Goal: Task Accomplishment & Management: Complete application form

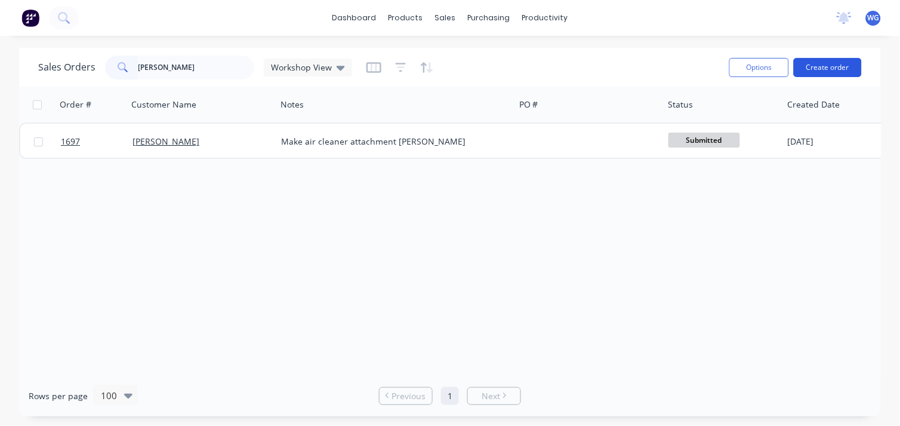
click at [806, 70] on button "Create order" at bounding box center [828, 67] width 68 height 19
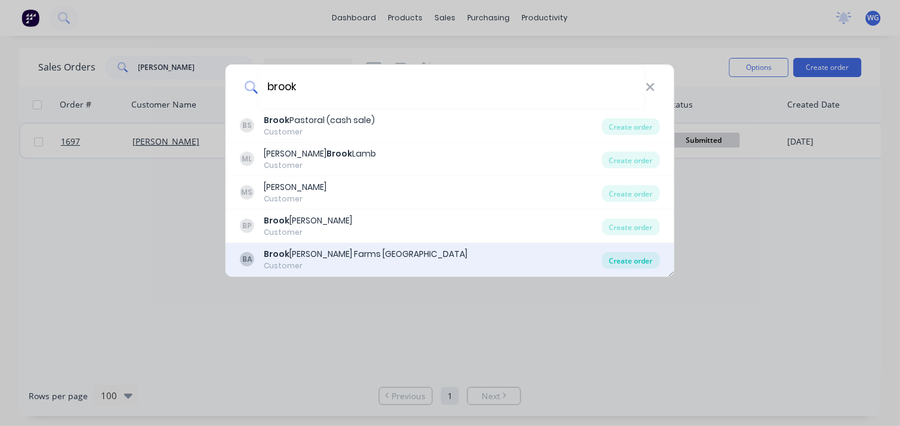
type input "brook"
click at [625, 265] on div "Create order" at bounding box center [631, 260] width 58 height 17
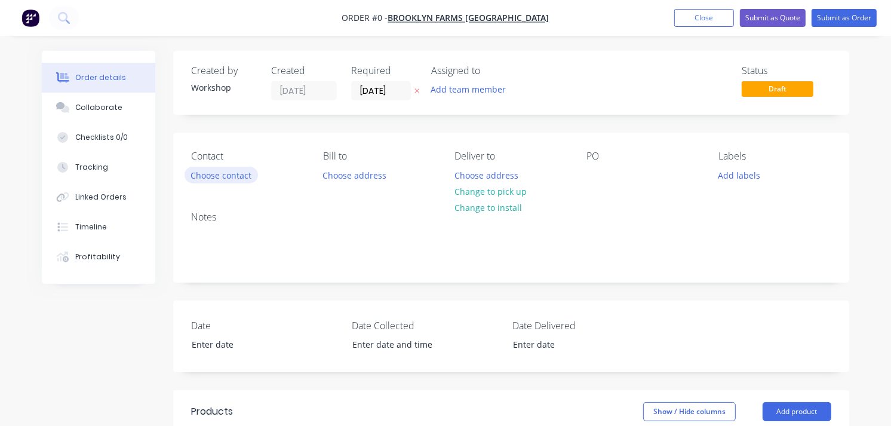
click at [204, 175] on button "Choose contact" at bounding box center [220, 175] width 73 height 16
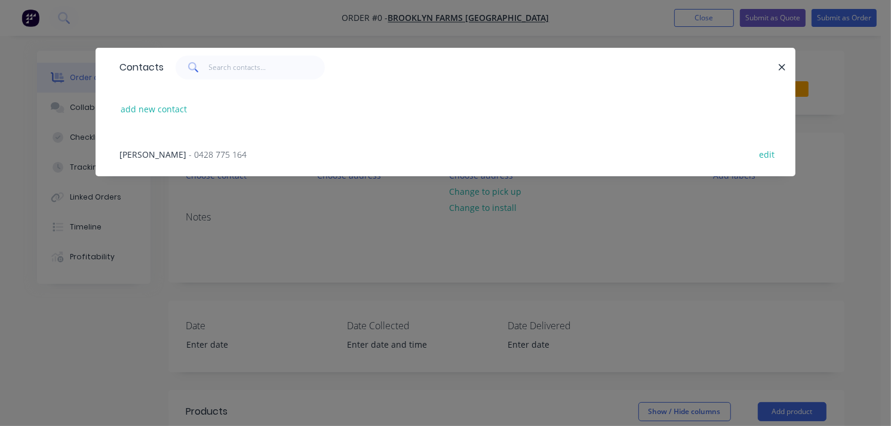
click at [189, 149] on span "- 0428 775 164" at bounding box center [218, 154] width 58 height 11
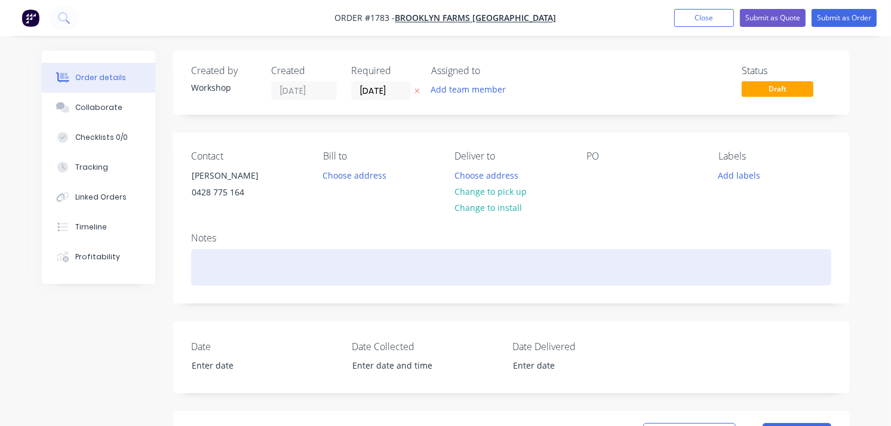
click at [233, 260] on div at bounding box center [511, 267] width 640 height 36
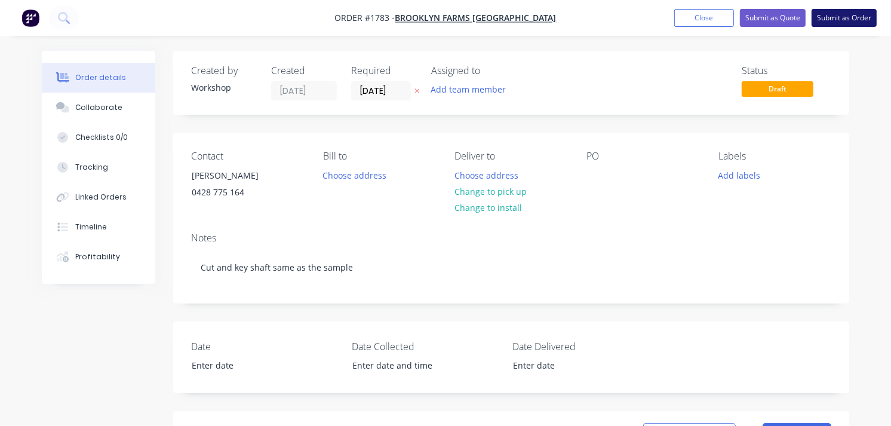
click at [837, 13] on button "Submit as Order" at bounding box center [843, 18] width 65 height 18
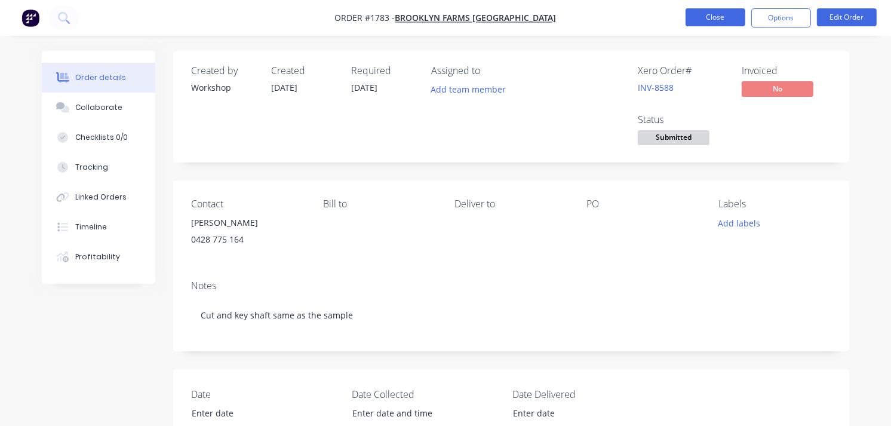
click at [723, 10] on button "Close" at bounding box center [715, 17] width 60 height 18
